Goal: Register for event/course

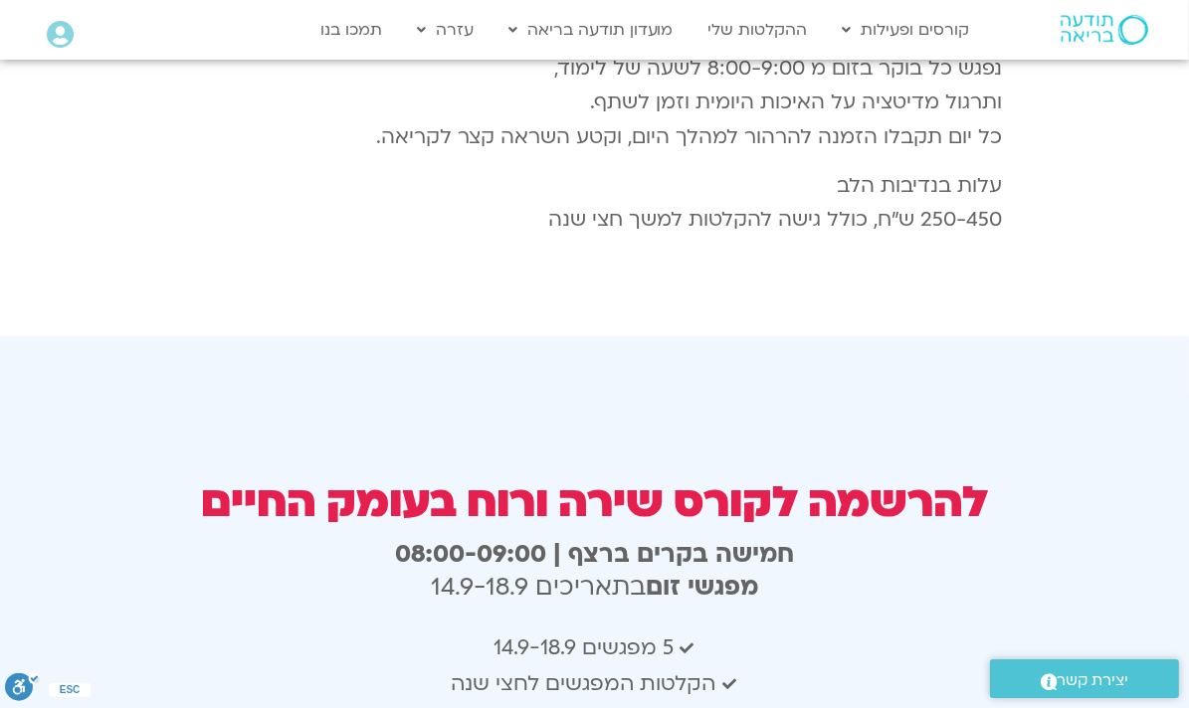
scroll to position [3408, 0]
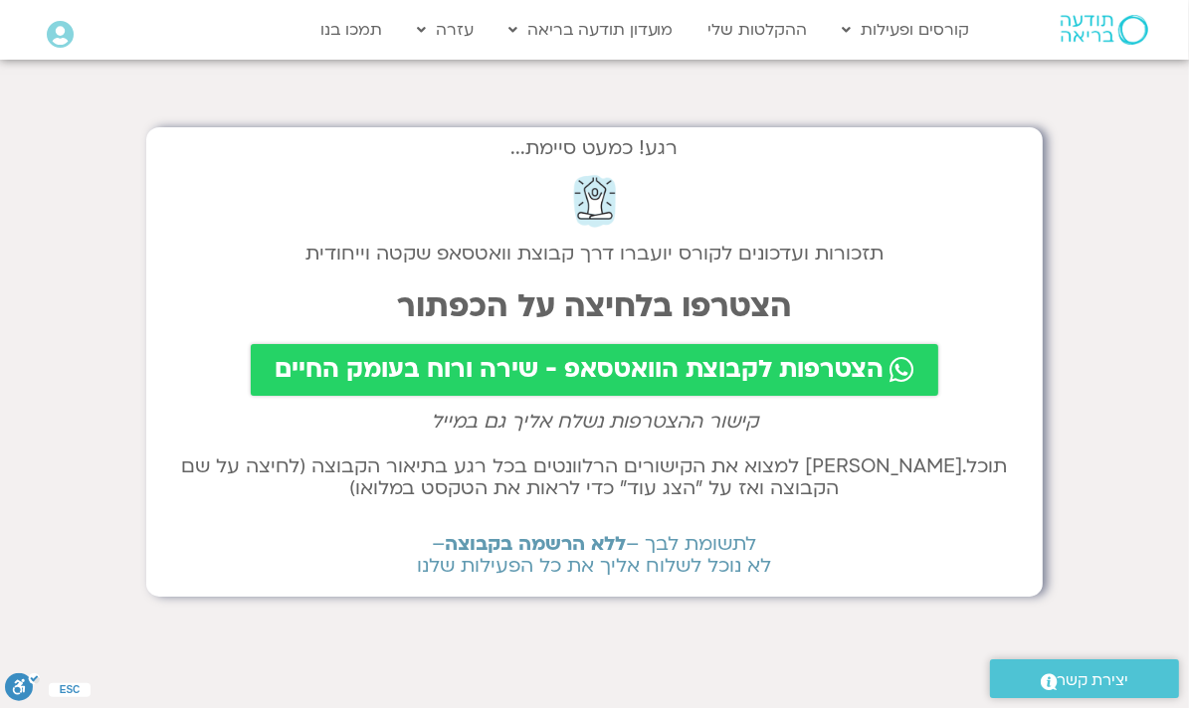
click at [759, 372] on span "הצטרפות לקבוצת הוואטסאפ - שירה ורוח בעומק החיים" at bounding box center [579, 370] width 609 height 28
